Goal: Information Seeking & Learning: Find specific page/section

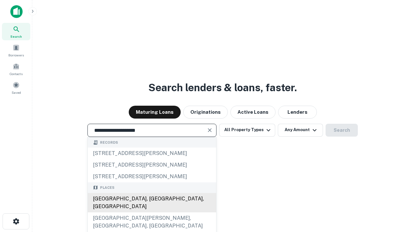
click at [152, 213] on div "[GEOGRAPHIC_DATA], [GEOGRAPHIC_DATA], [GEOGRAPHIC_DATA]" at bounding box center [152, 202] width 128 height 19
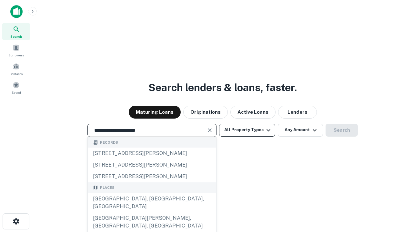
click at [247, 130] on button "All Property Types" at bounding box center [247, 130] width 56 height 13
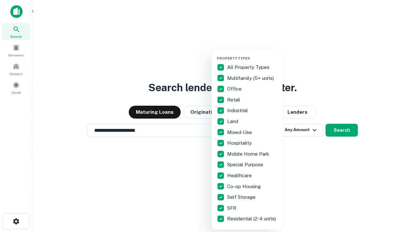
type input "**********"
click at [252, 54] on button "button" at bounding box center [252, 54] width 71 height 0
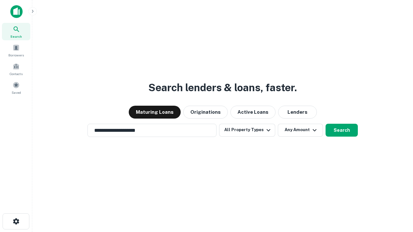
scroll to position [4, 78]
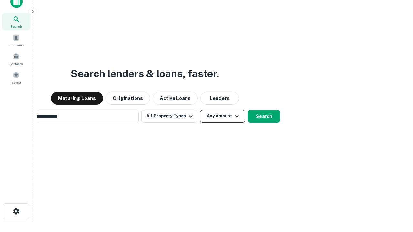
click at [200, 110] on button "Any Amount" at bounding box center [222, 116] width 45 height 13
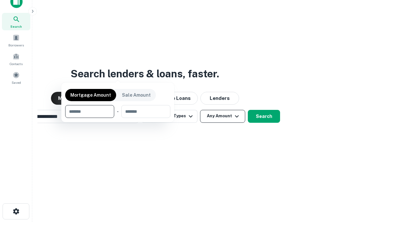
scroll to position [10, 0]
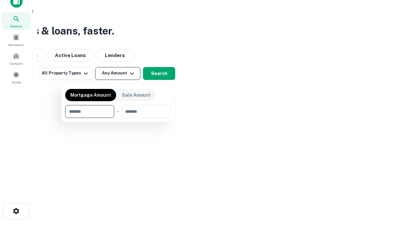
type input "*******"
click at [118, 118] on button "button" at bounding box center [117, 118] width 105 height 0
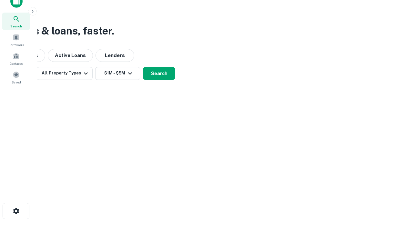
scroll to position [10, 0]
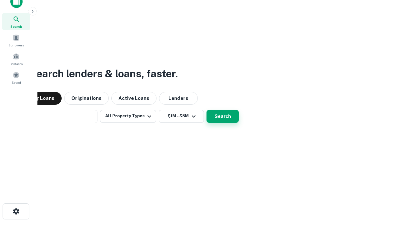
click at [207, 110] on button "Search" at bounding box center [223, 116] width 32 height 13
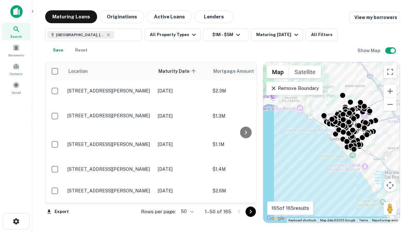
click at [186, 212] on body "Search Borrowers Contacts Saved Maturing Loans Originations Active Loans Lender…" at bounding box center [206, 116] width 413 height 232
click at [186, 196] on li "25" at bounding box center [186, 196] width 19 height 12
